Goal: Information Seeking & Learning: Learn about a topic

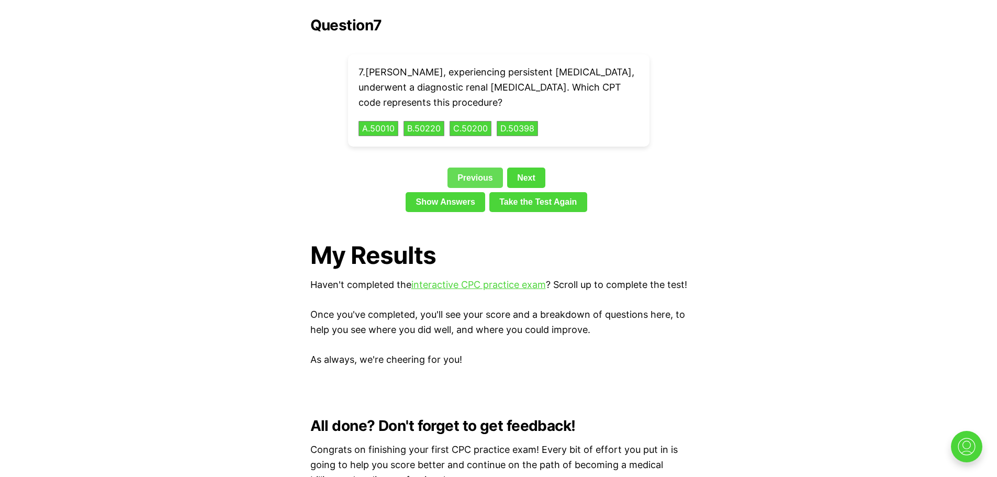
click at [476, 168] on link "Previous" at bounding box center [475, 178] width 55 height 20
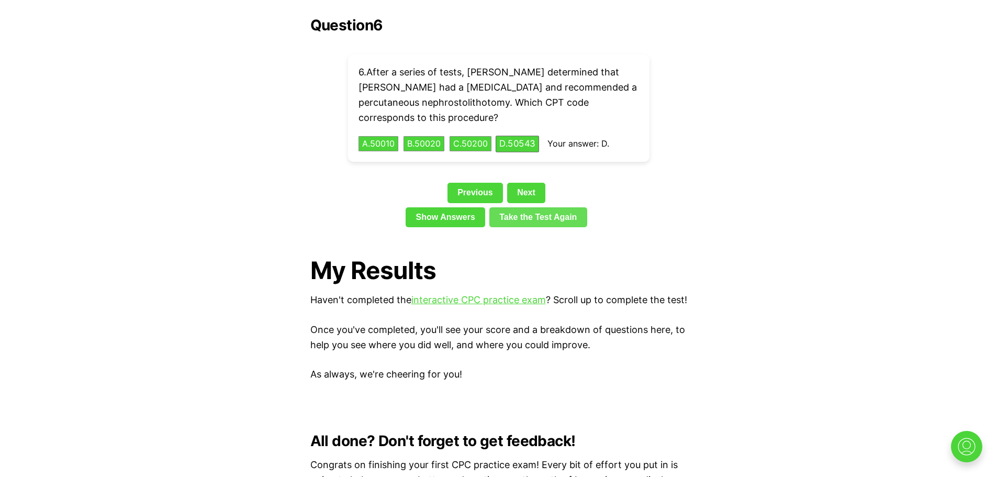
click at [521, 207] on link "Take the Test Again" at bounding box center [539, 217] width 98 height 20
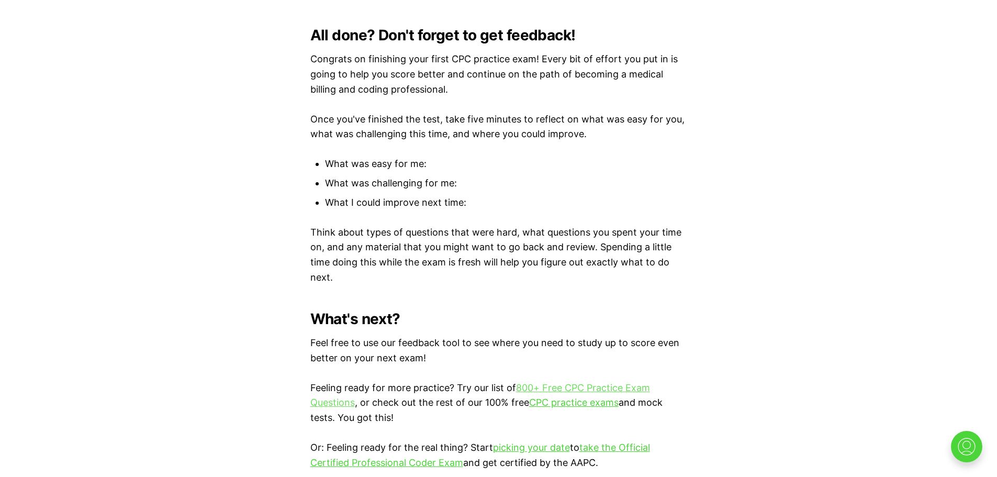
click at [566, 386] on link "800+ Free CPC Practice Exam Questions" at bounding box center [480, 395] width 340 height 26
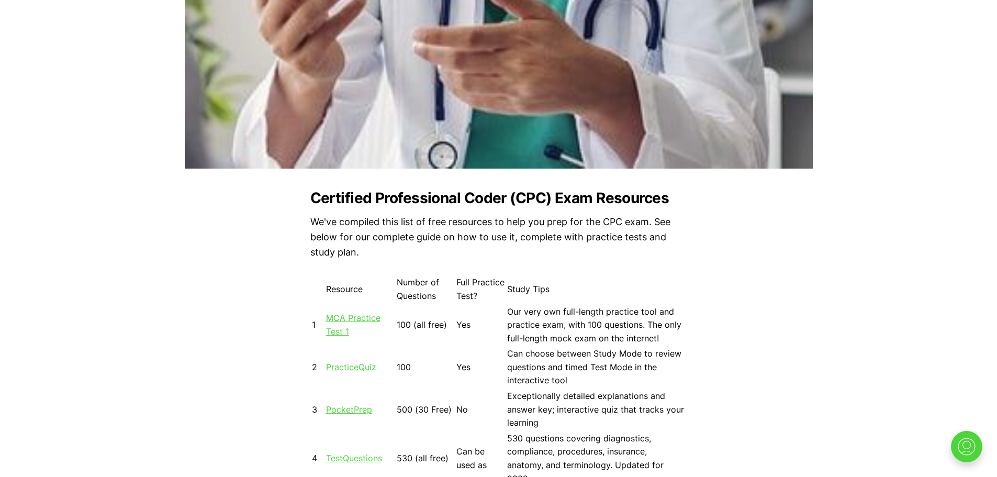
scroll to position [984, 0]
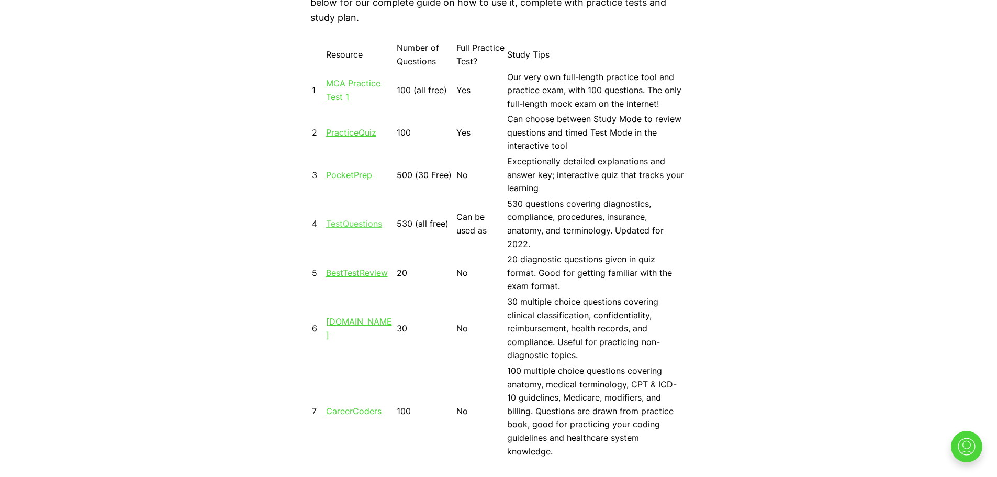
click at [349, 223] on link "TestQuestions" at bounding box center [354, 223] width 56 height 10
click at [346, 133] on link "PracticeQuiz" at bounding box center [351, 132] width 50 height 10
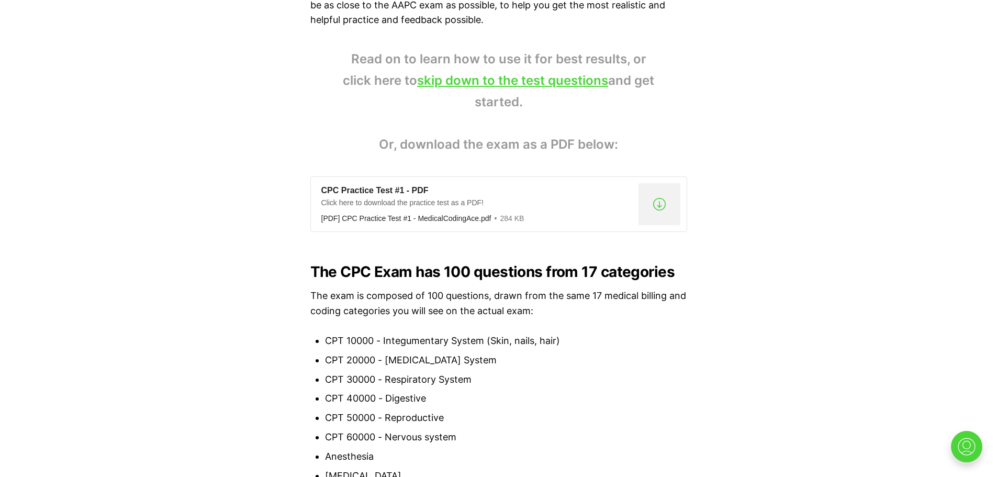
scroll to position [645, 0]
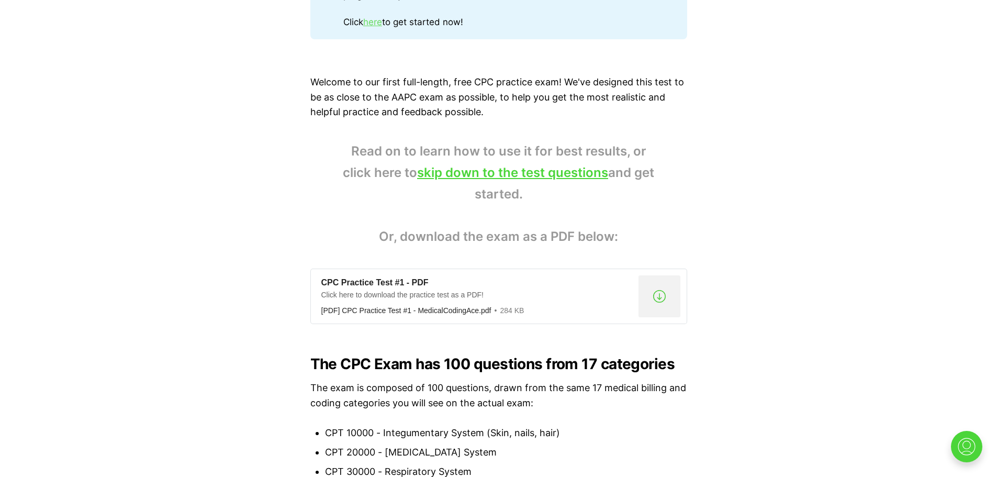
click at [375, 22] on link "here" at bounding box center [372, 22] width 19 height 10
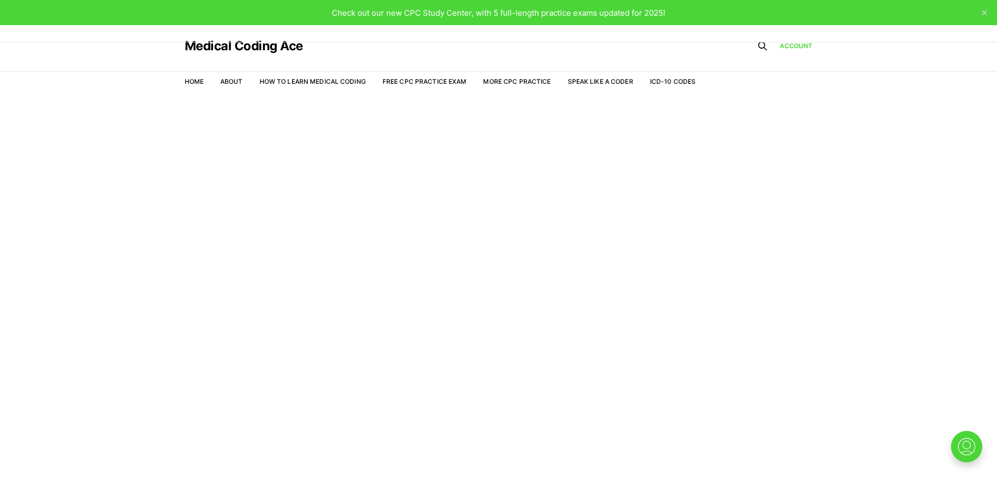
click at [425, 76] on nav "Home About How to Learn Medical Coding Free CPC Practice Exam More CPC Practice…" at bounding box center [441, 81] width 512 height 29
click at [399, 77] on link "Free CPC Practice Exam" at bounding box center [425, 81] width 84 height 8
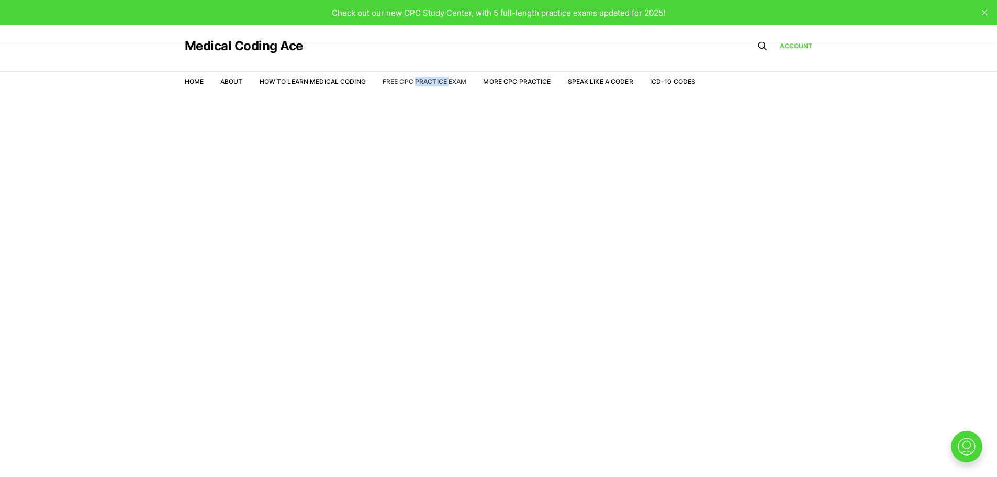
click at [399, 77] on link "Free CPC Practice Exam" at bounding box center [425, 81] width 84 height 8
